Goal: Task Accomplishment & Management: Manage account settings

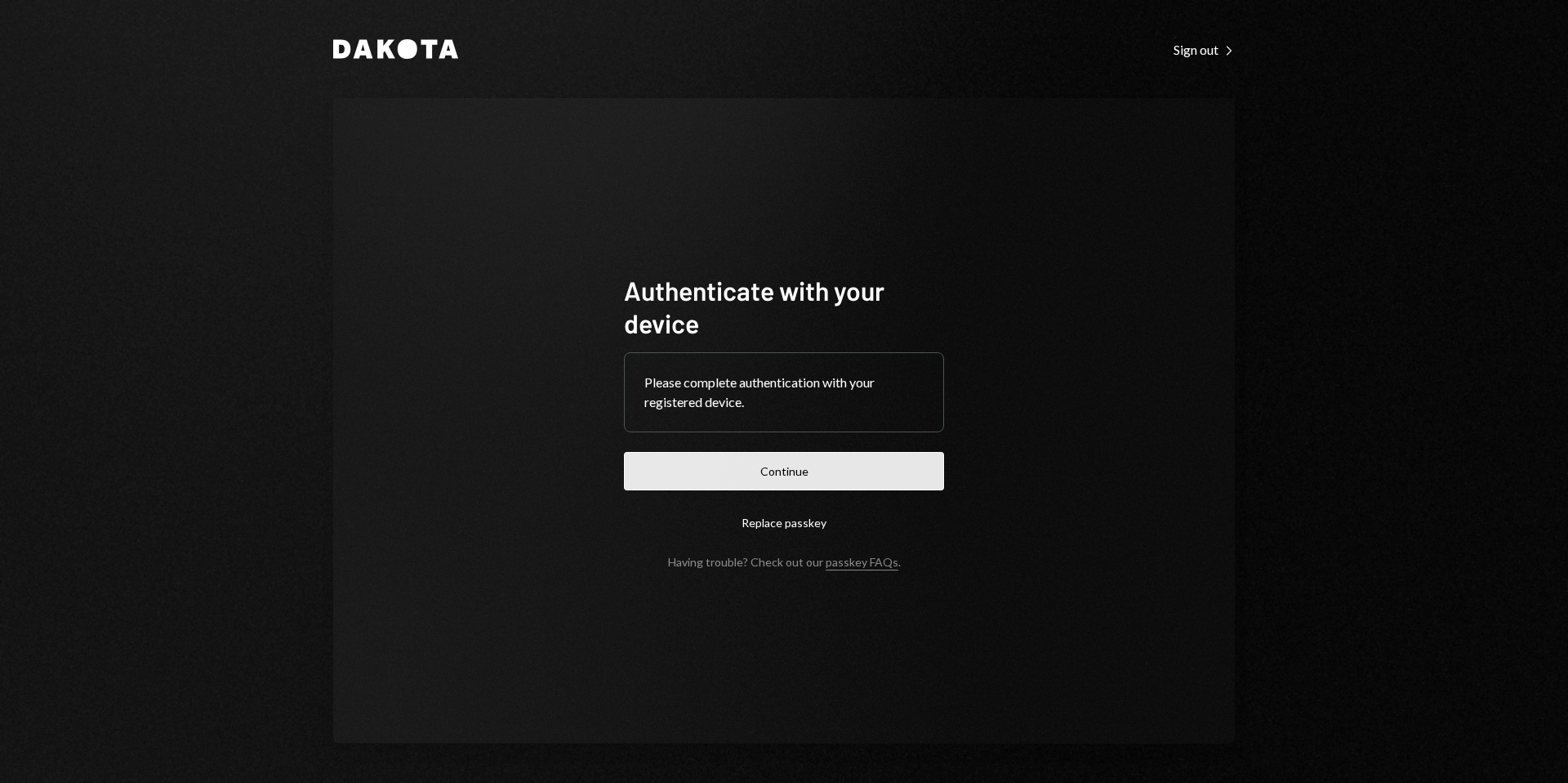
click at [776, 465] on button "Continue" at bounding box center [784, 471] width 321 height 39
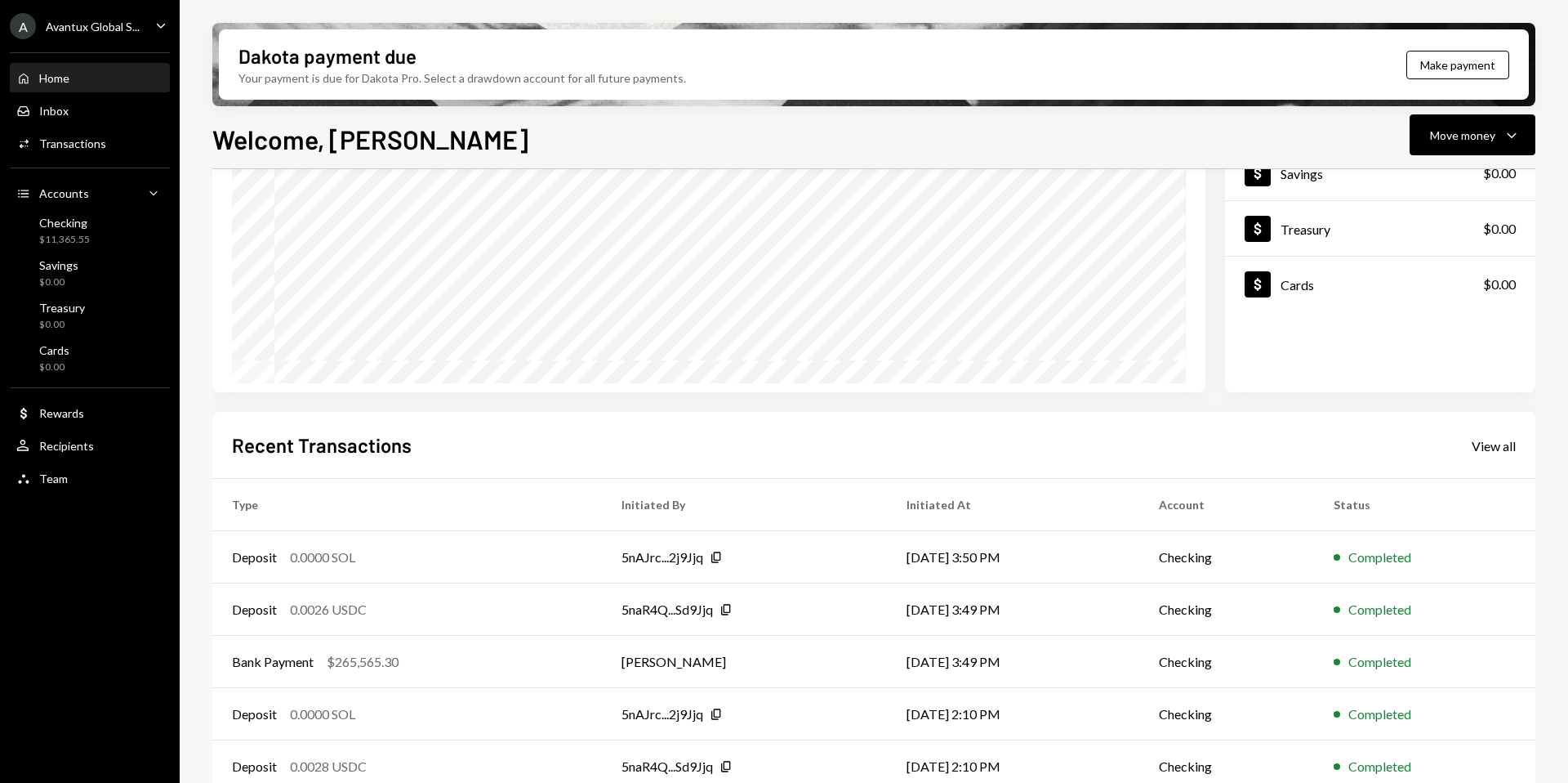
scroll to position [203, 0]
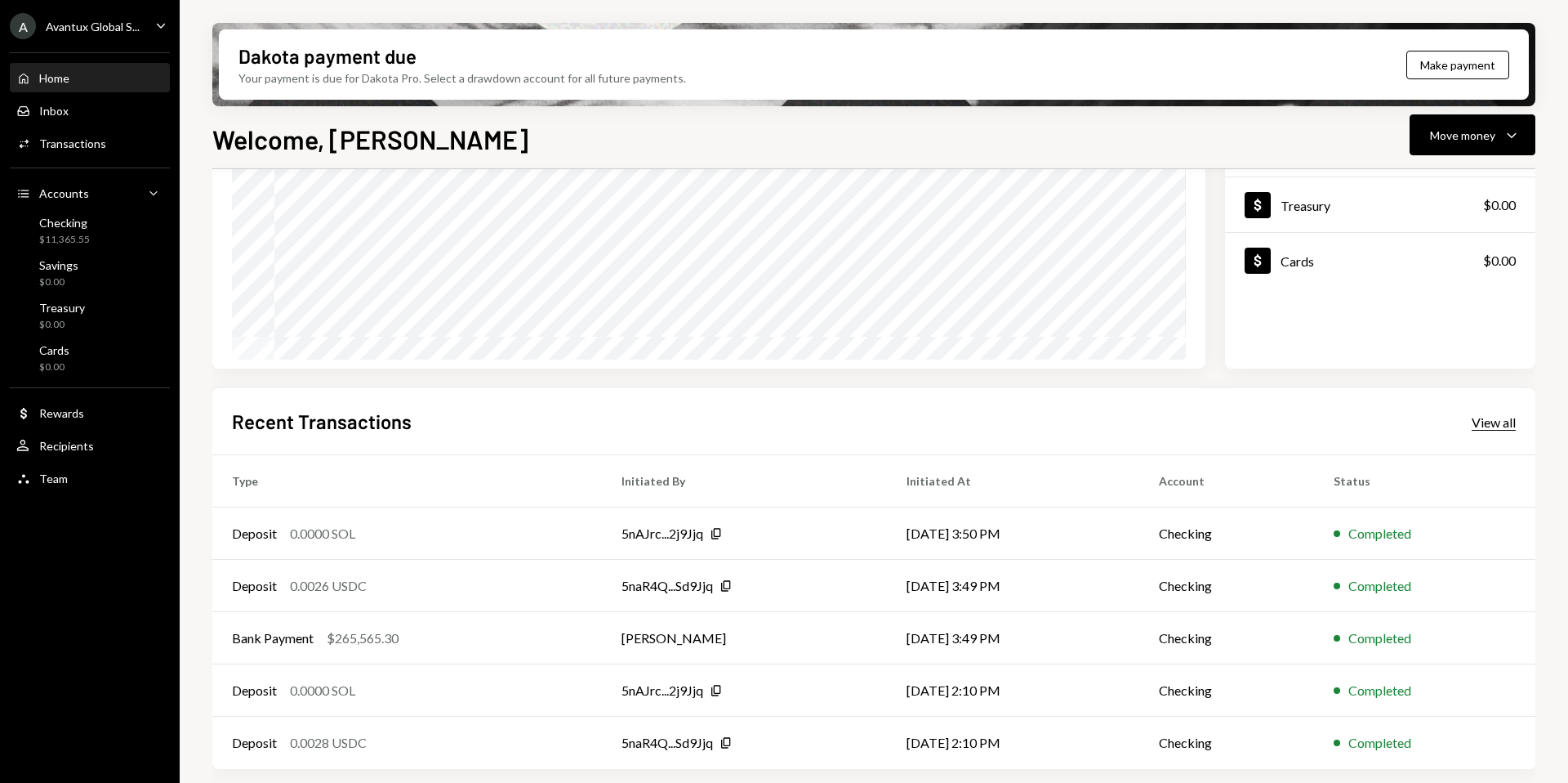
click at [1489, 424] on div "View all" at bounding box center [1494, 423] width 44 height 16
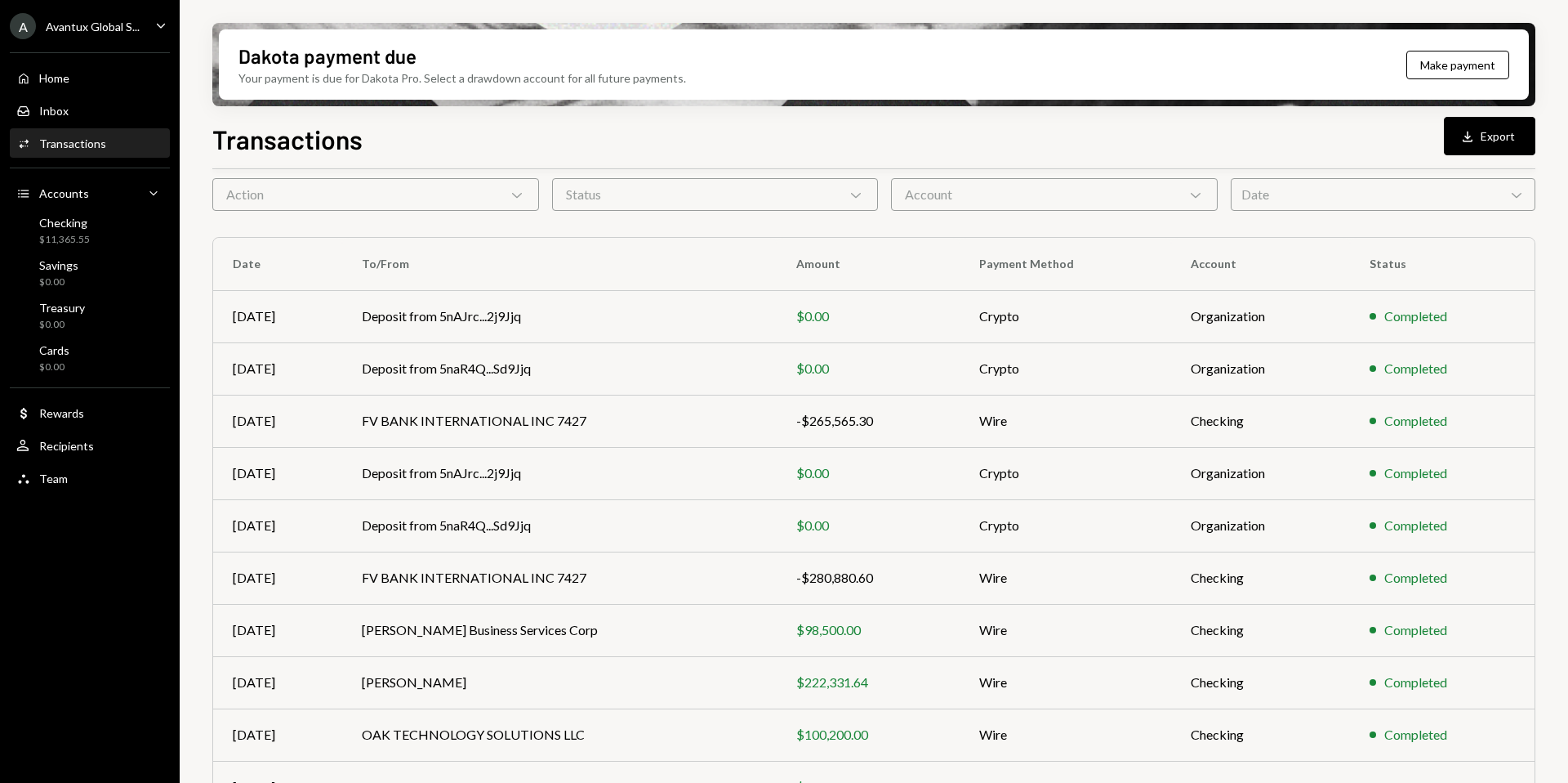
scroll to position [76, 0]
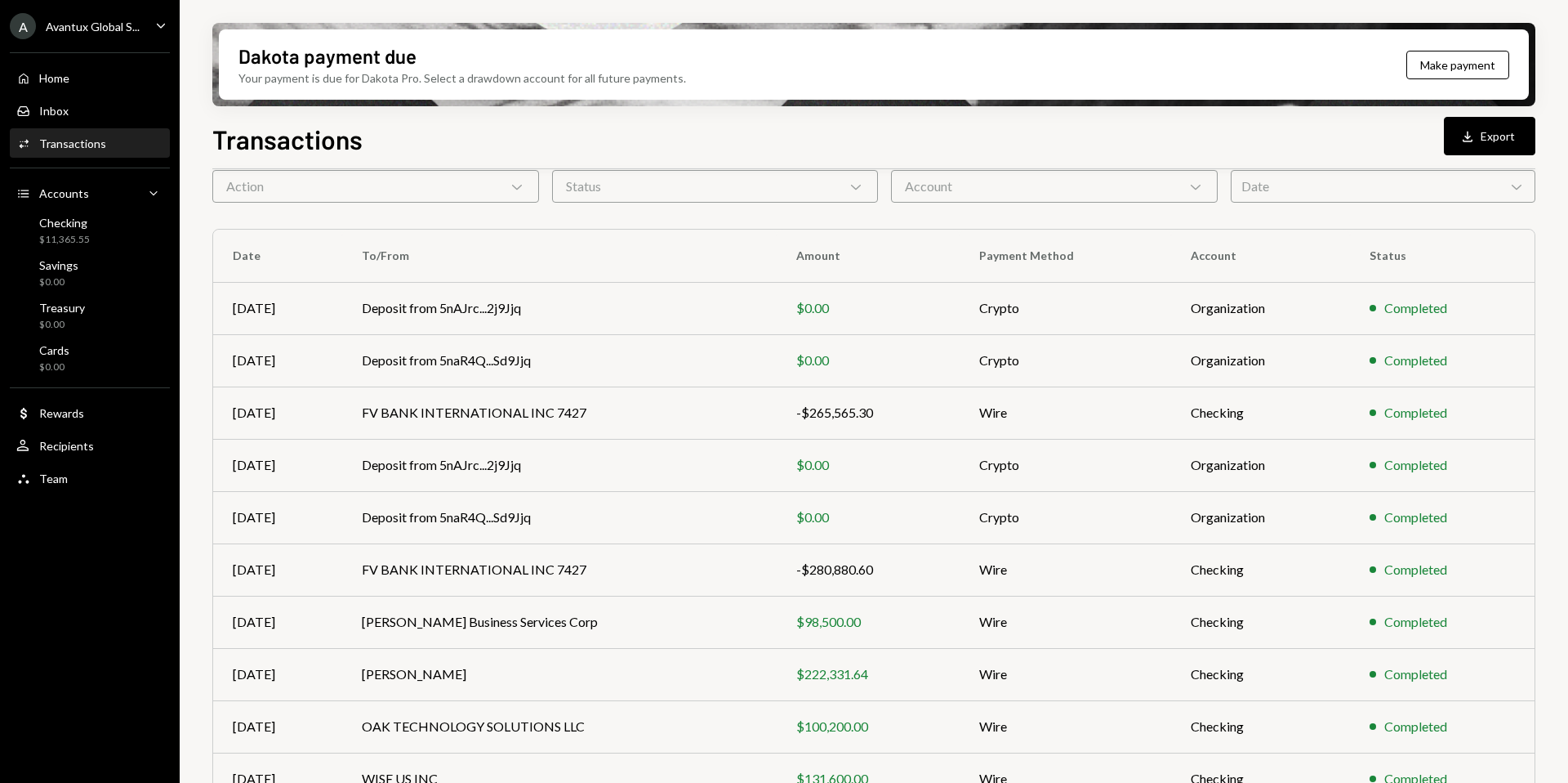
click at [89, 36] on div "A Avantux Global S..." at bounding box center [75, 26] width 130 height 26
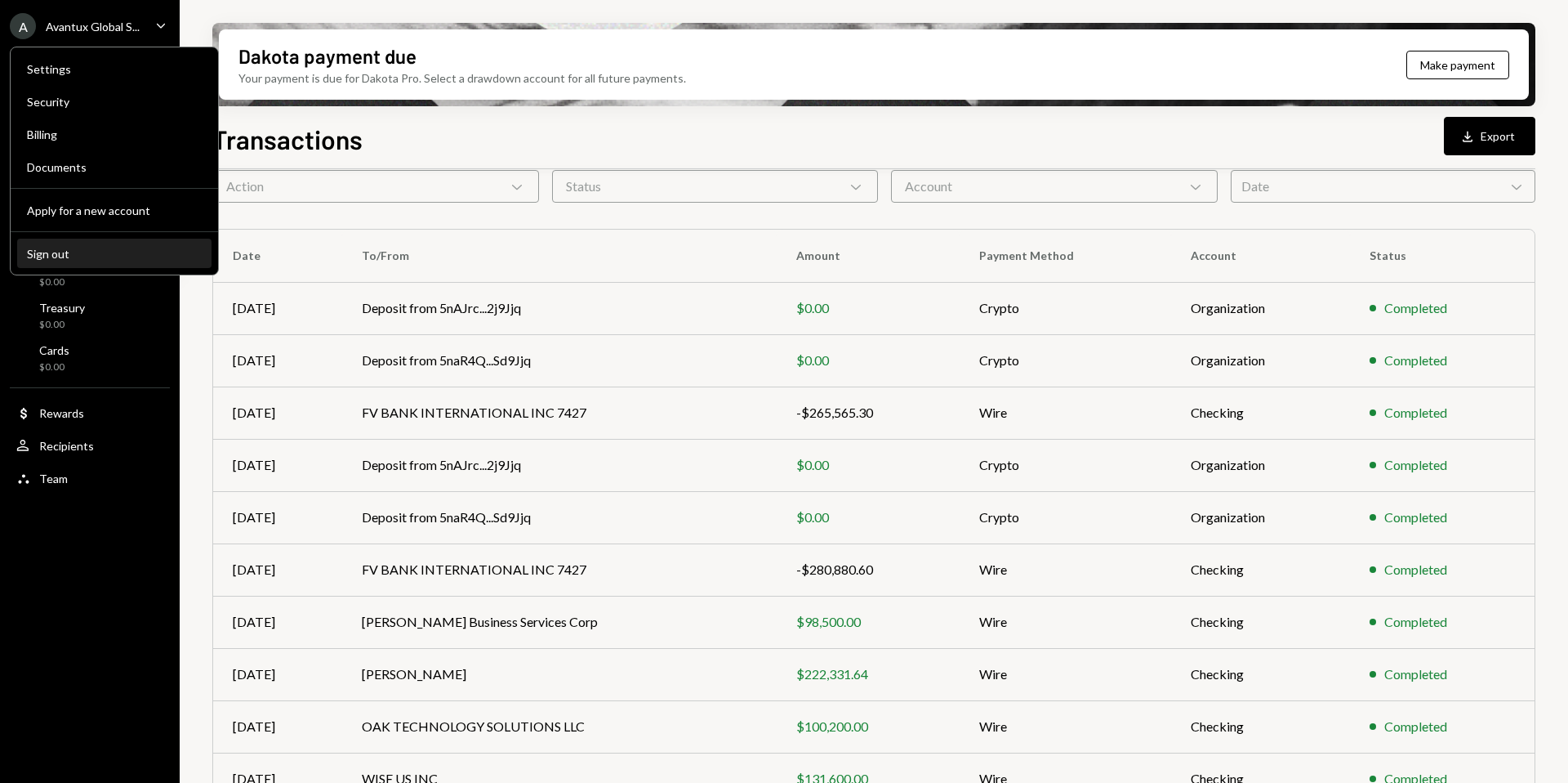
click at [67, 258] on div "Sign out" at bounding box center [115, 253] width 175 height 14
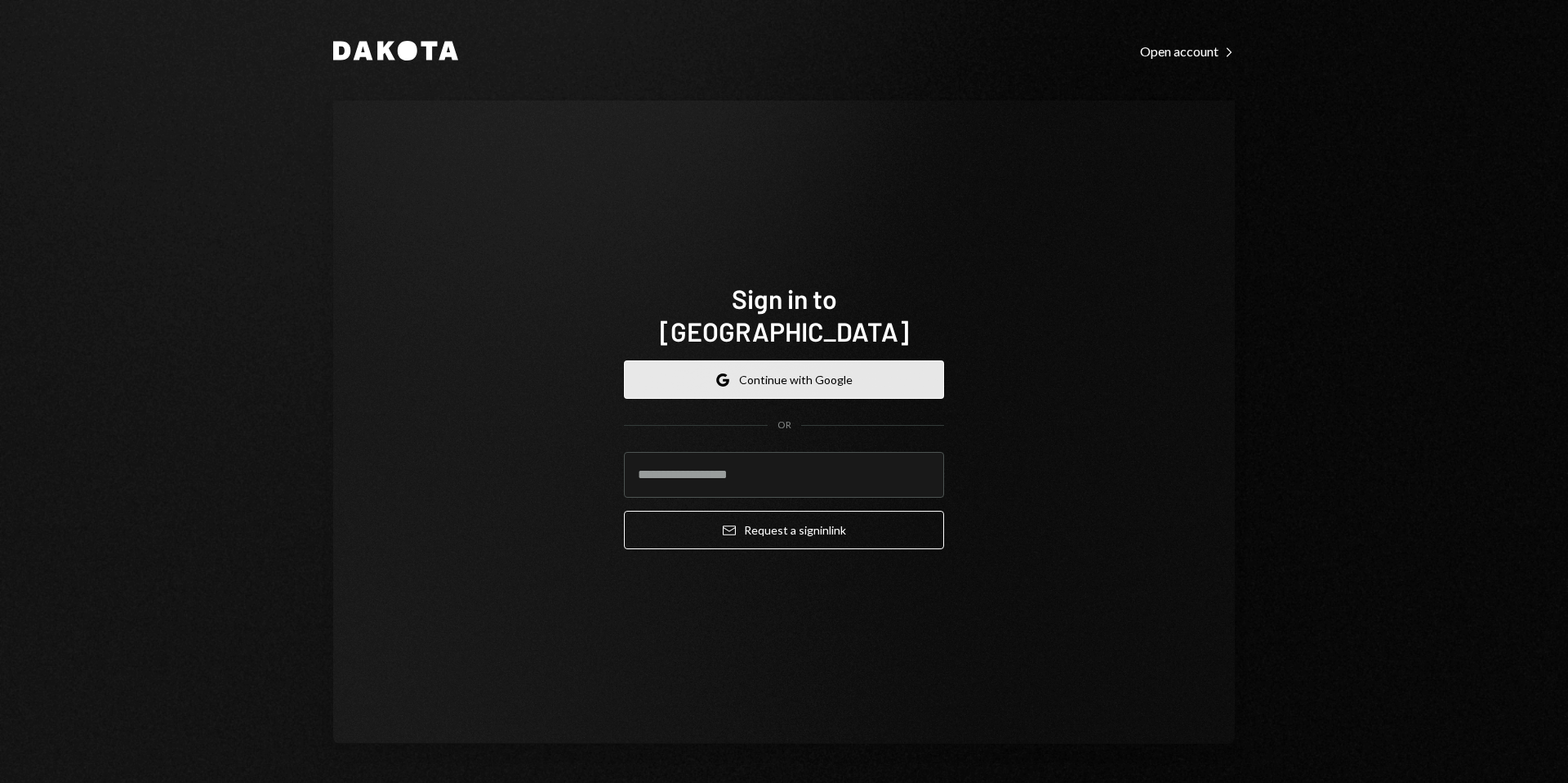
click at [782, 363] on button "Google Continue with Google" at bounding box center [784, 379] width 321 height 39
